Goal: Task Accomplishment & Management: Complete application form

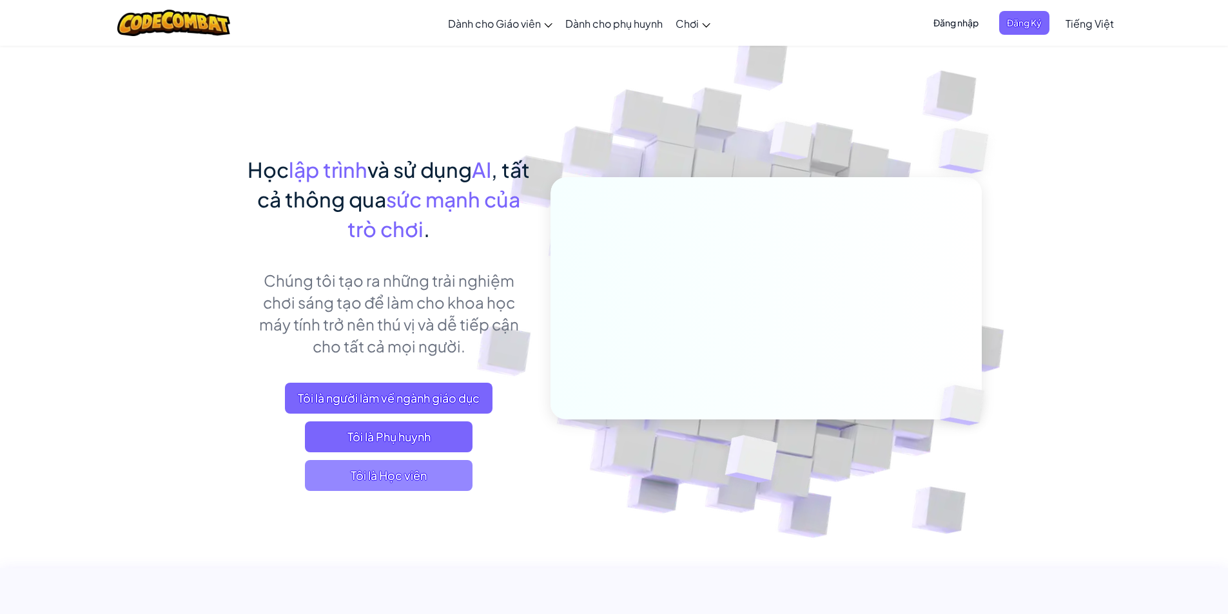
click at [430, 469] on span "Tôi là Học viên" at bounding box center [389, 475] width 168 height 31
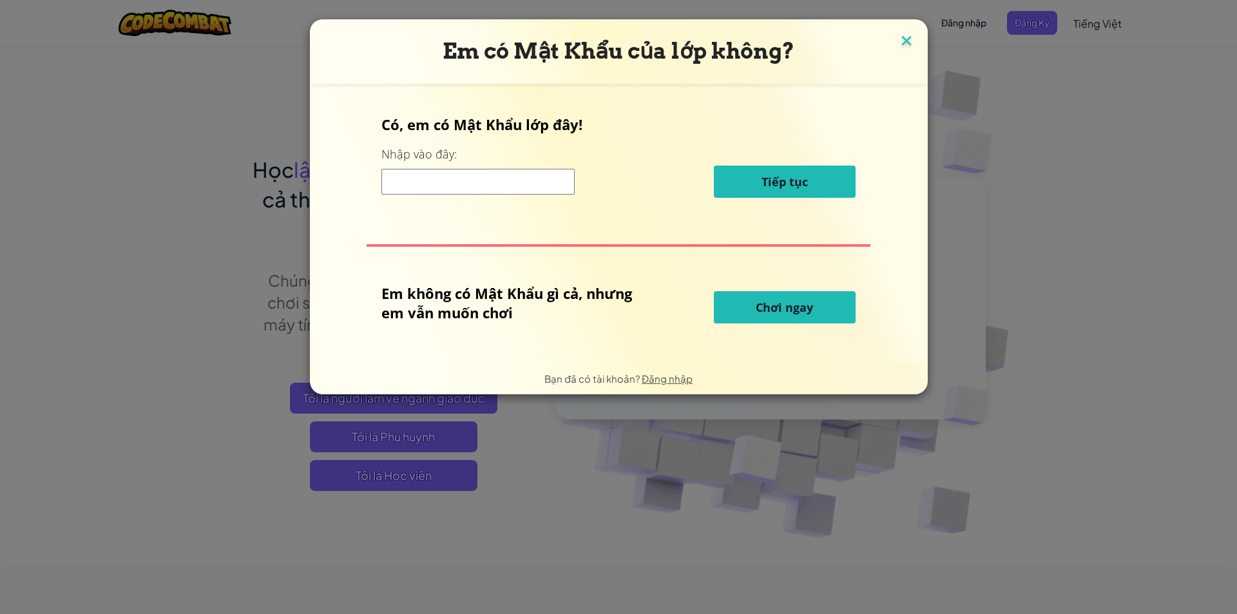
click at [900, 36] on img at bounding box center [906, 41] width 17 height 19
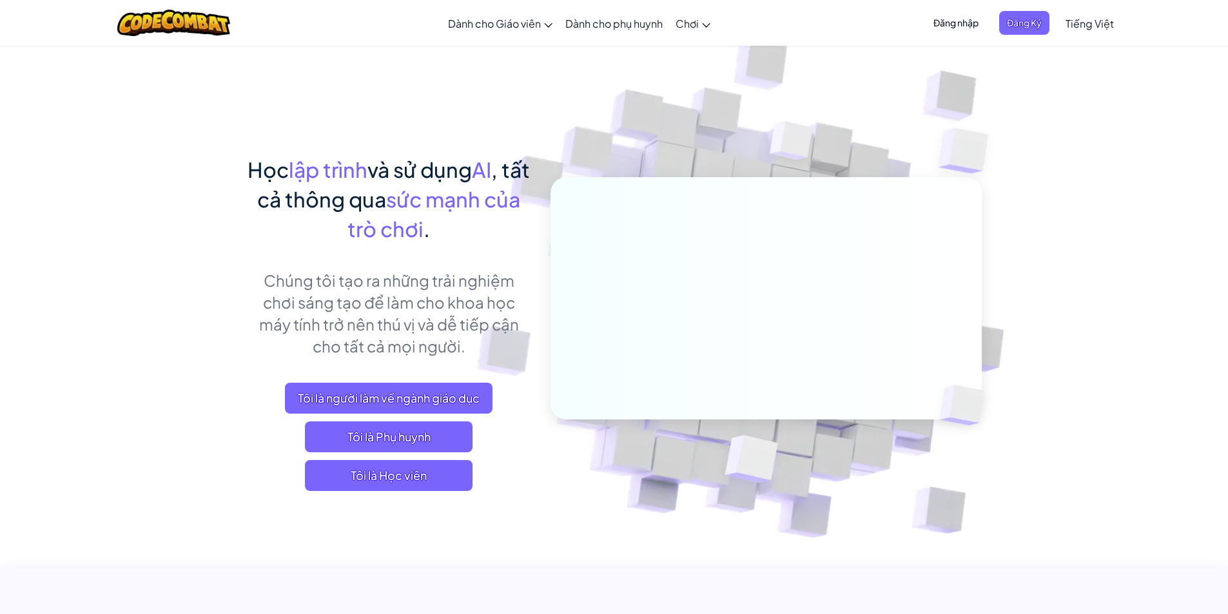
click at [945, 30] on span "Đăng nhập" at bounding box center [955, 23] width 61 height 24
